Goal: Navigation & Orientation: Find specific page/section

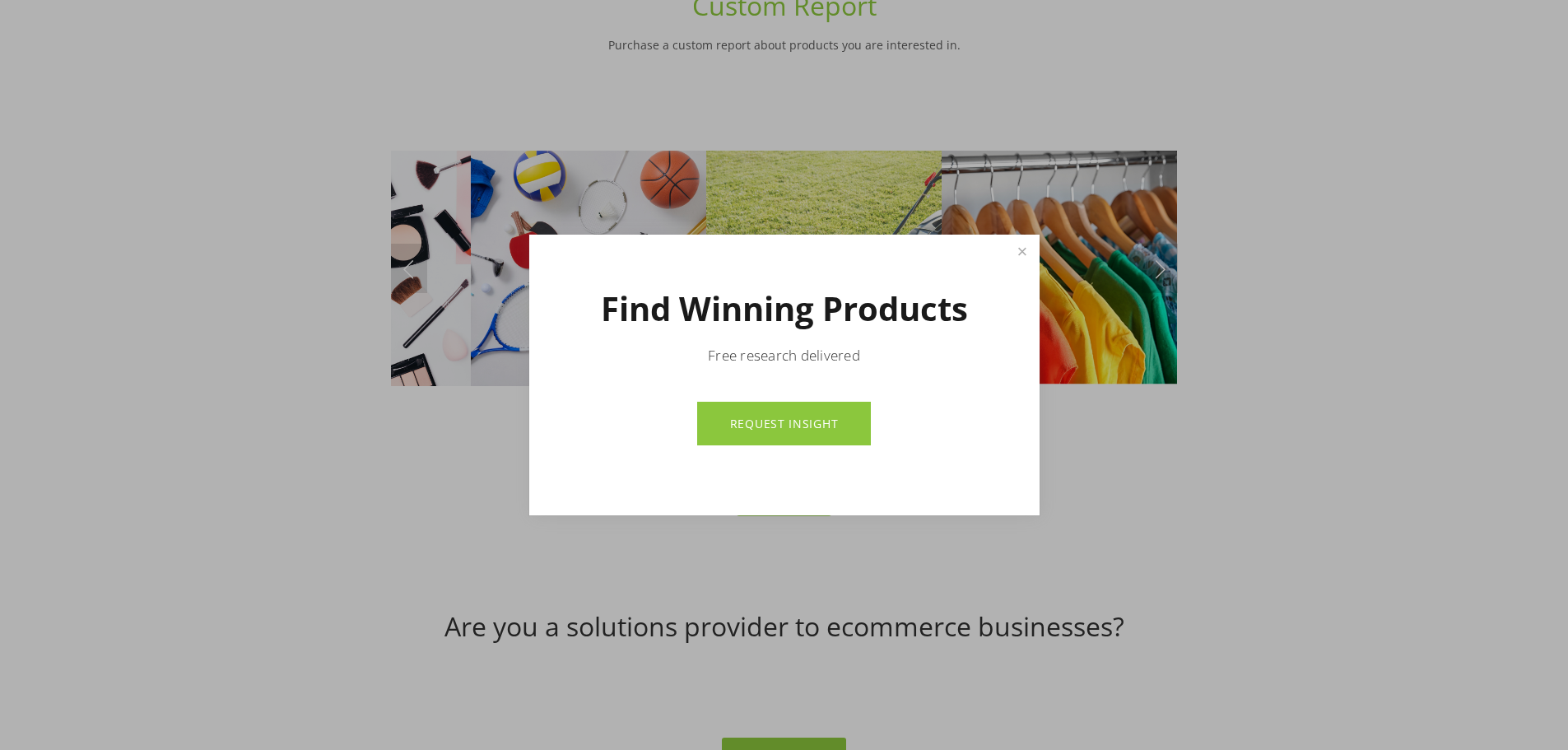
scroll to position [7248, 0]
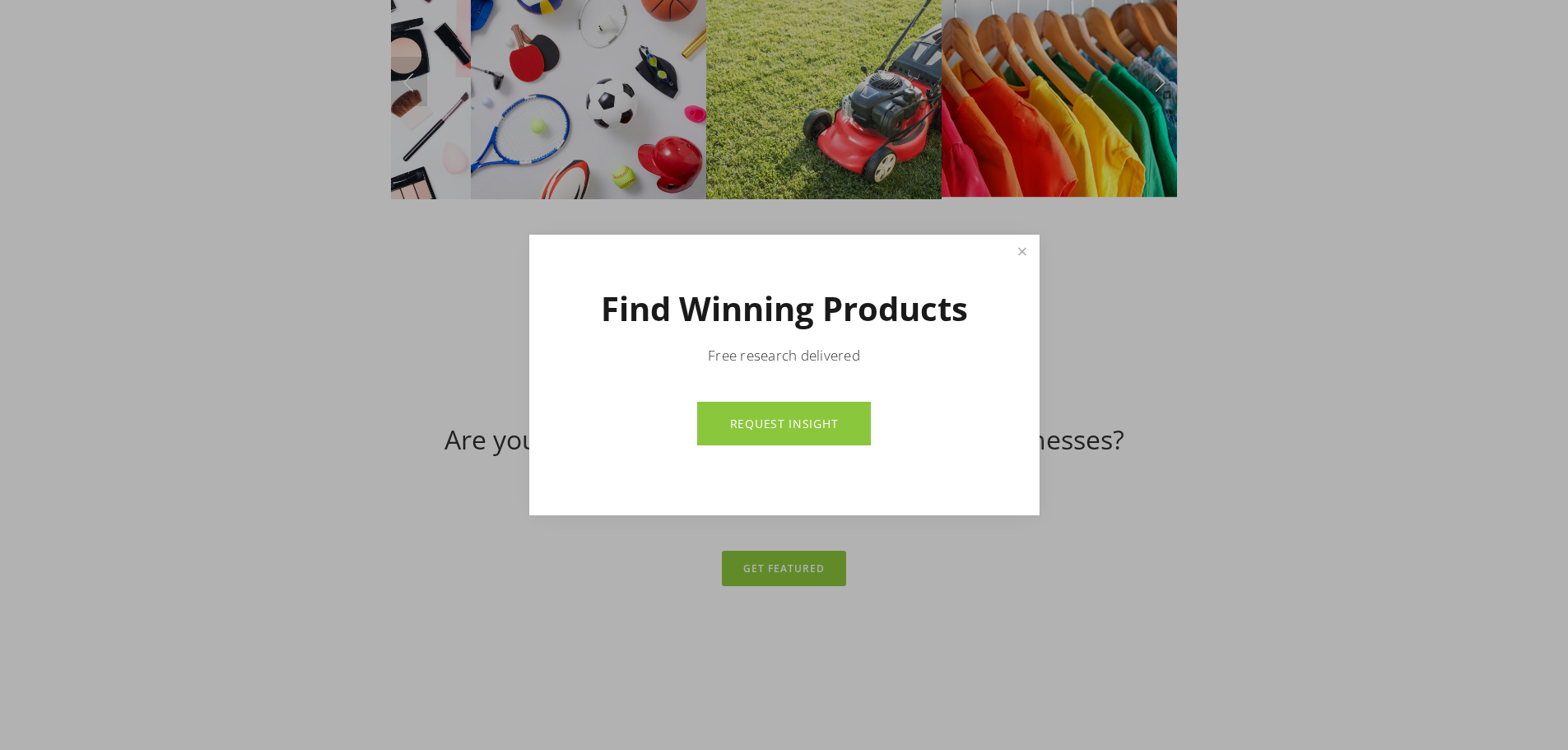
click at [816, 601] on div at bounding box center [784, 375] width 1568 height 750
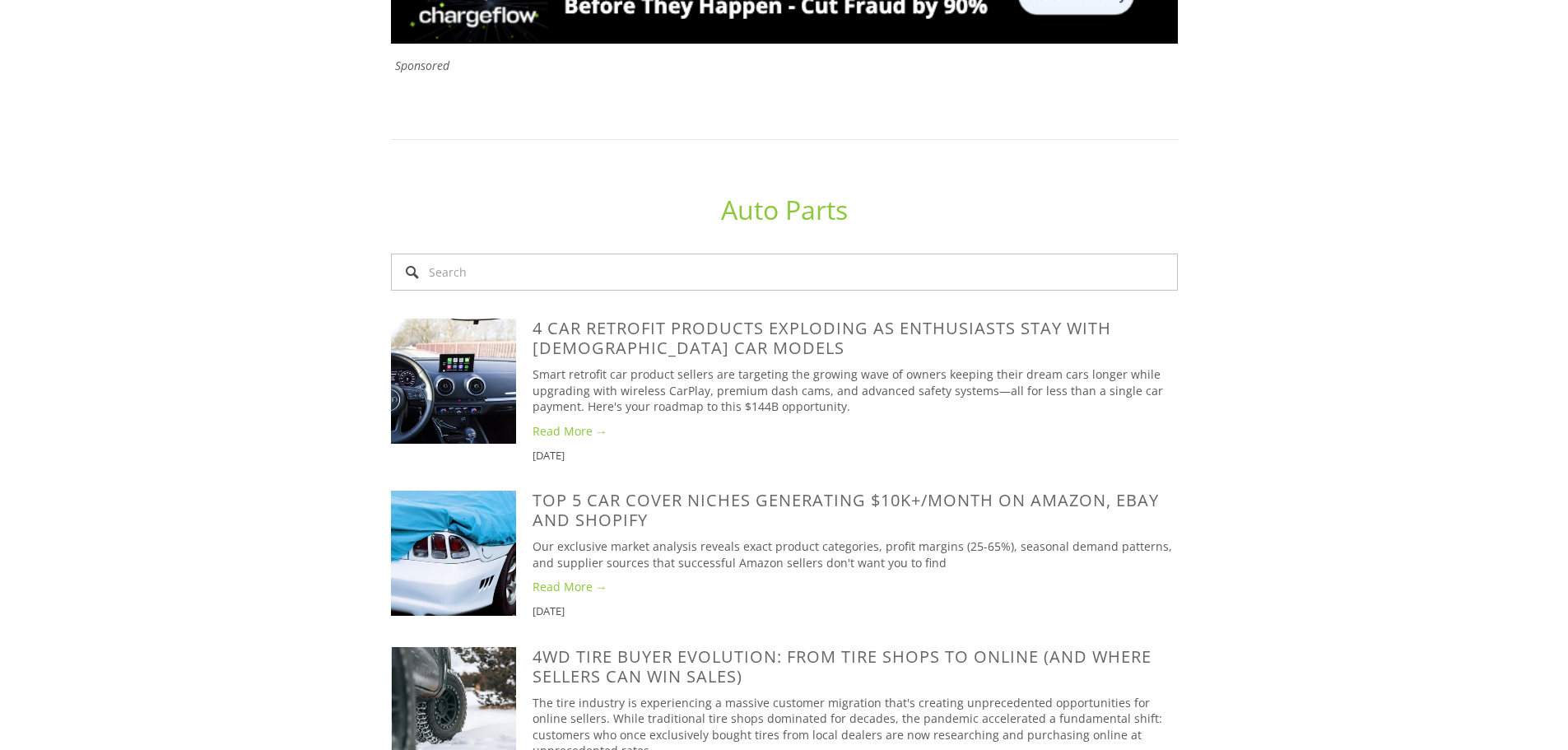
scroll to position [0, 0]
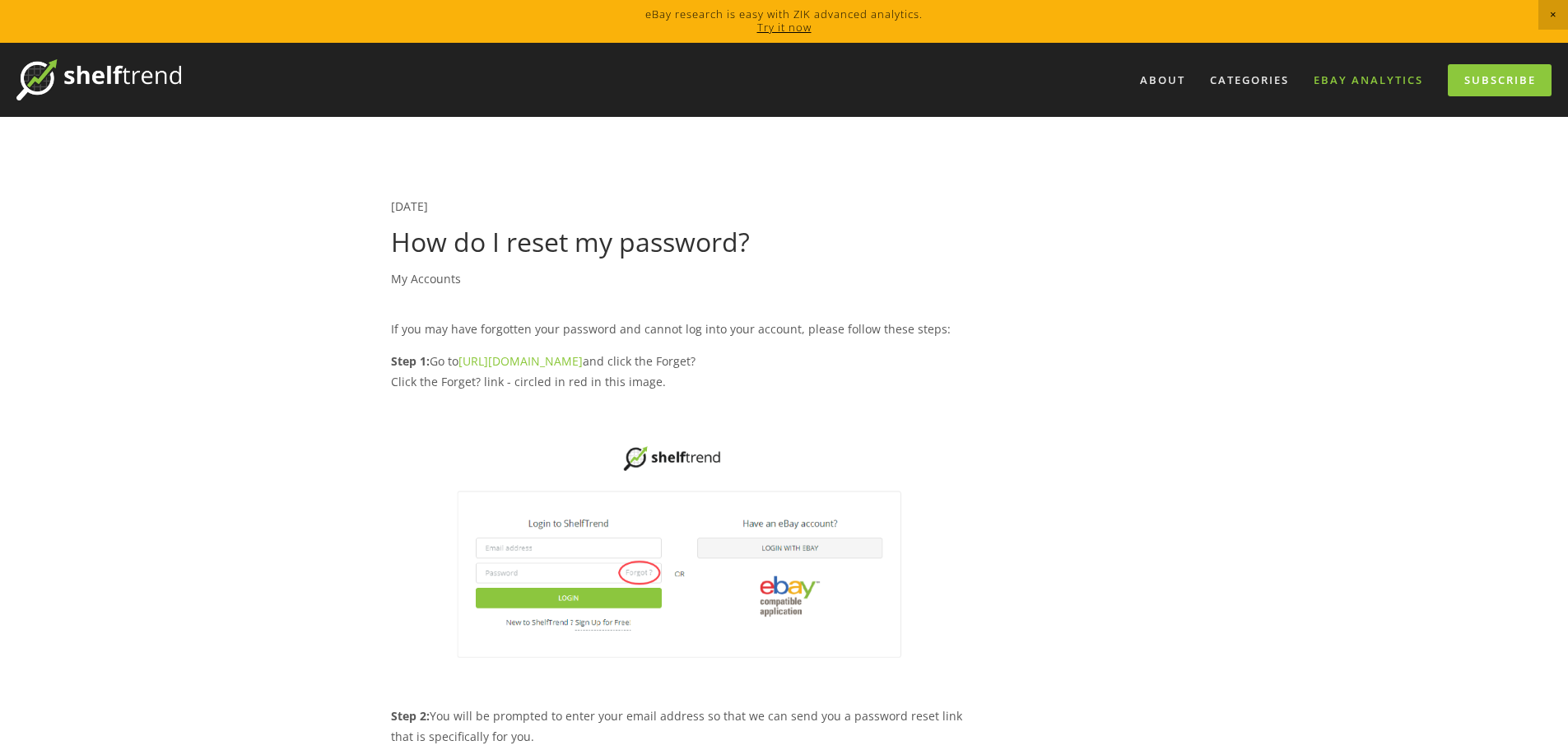
click at [1362, 79] on link "eBay Analytics" at bounding box center [1369, 81] width 131 height 27
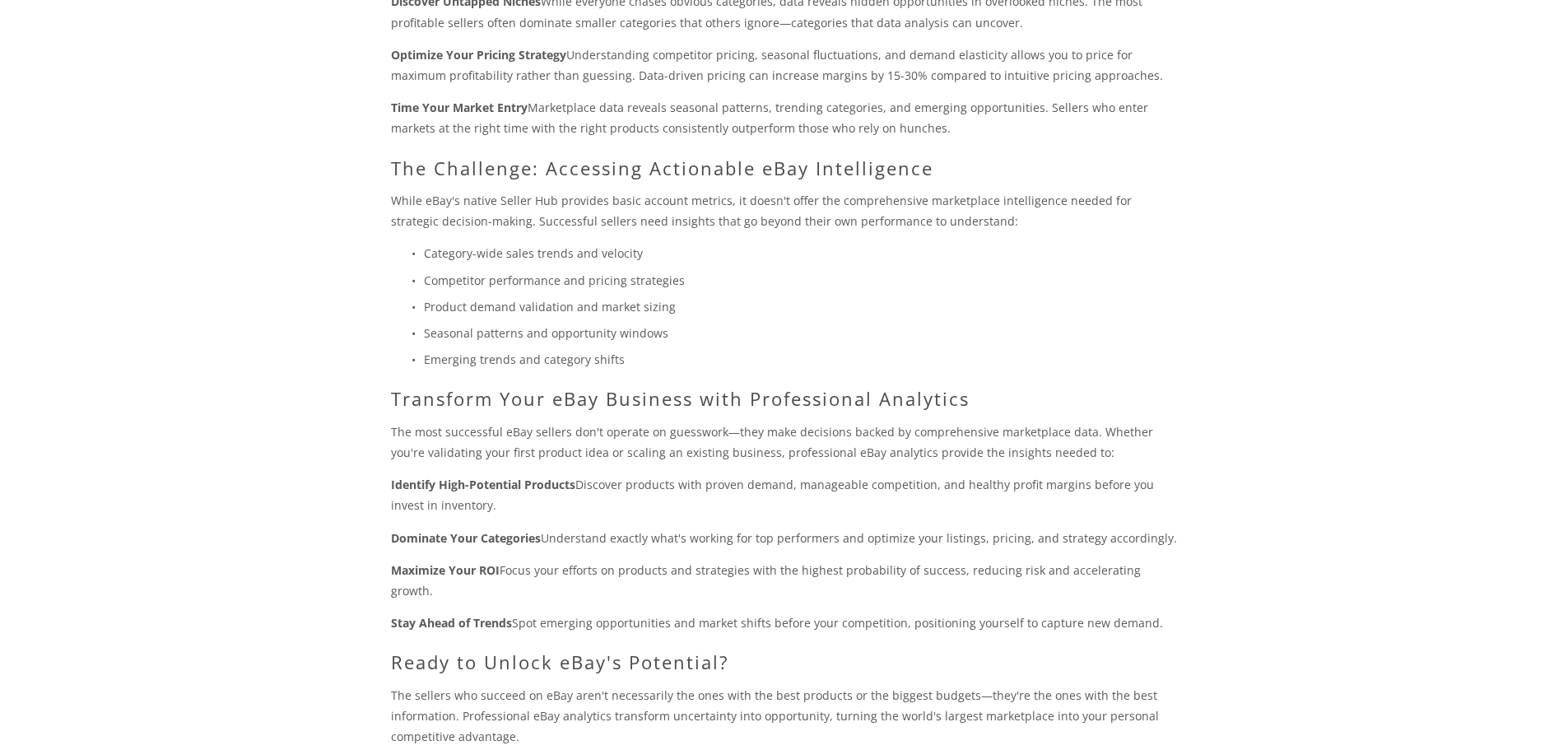
scroll to position [1224, 0]
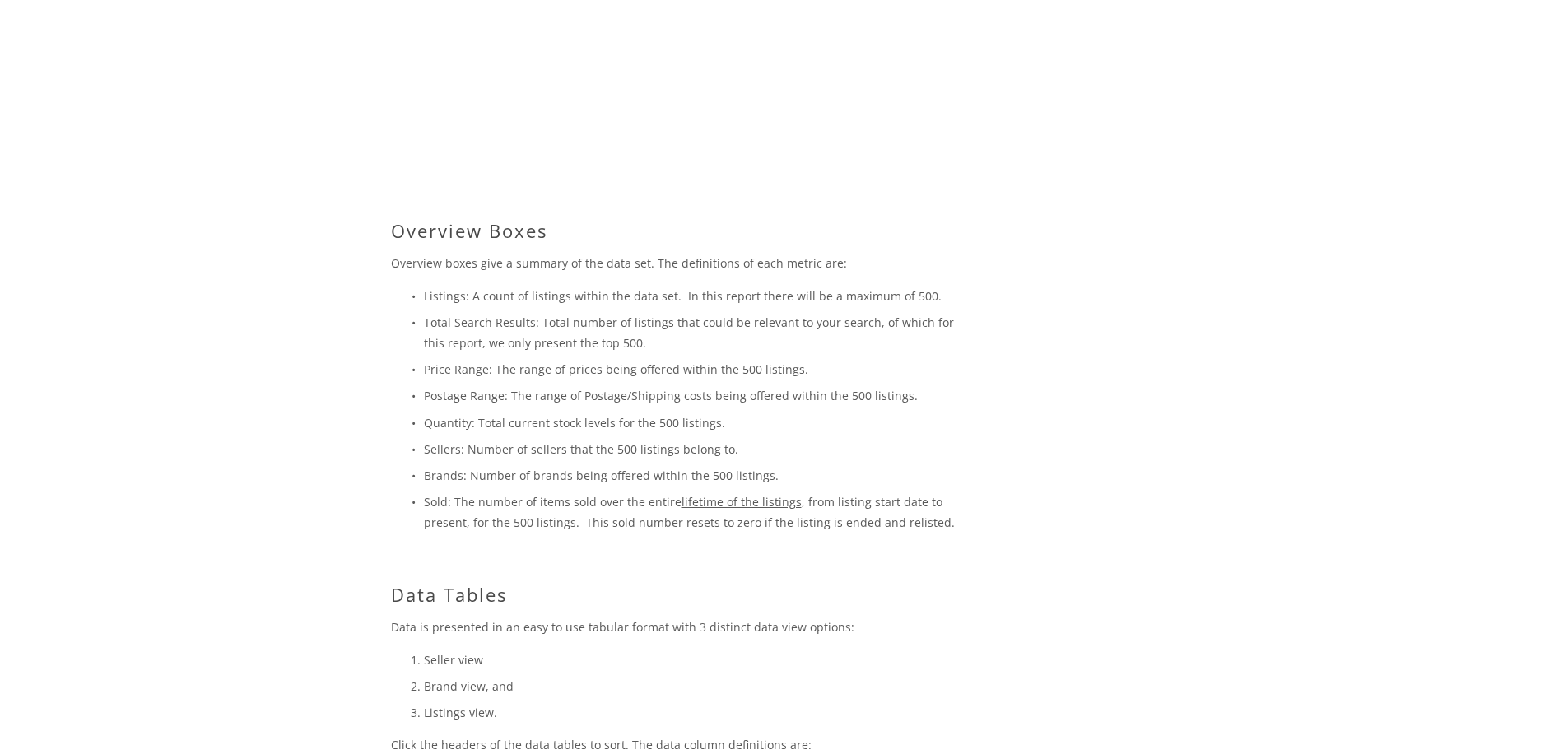
scroll to position [5354, 0]
